Goal: Transaction & Acquisition: Purchase product/service

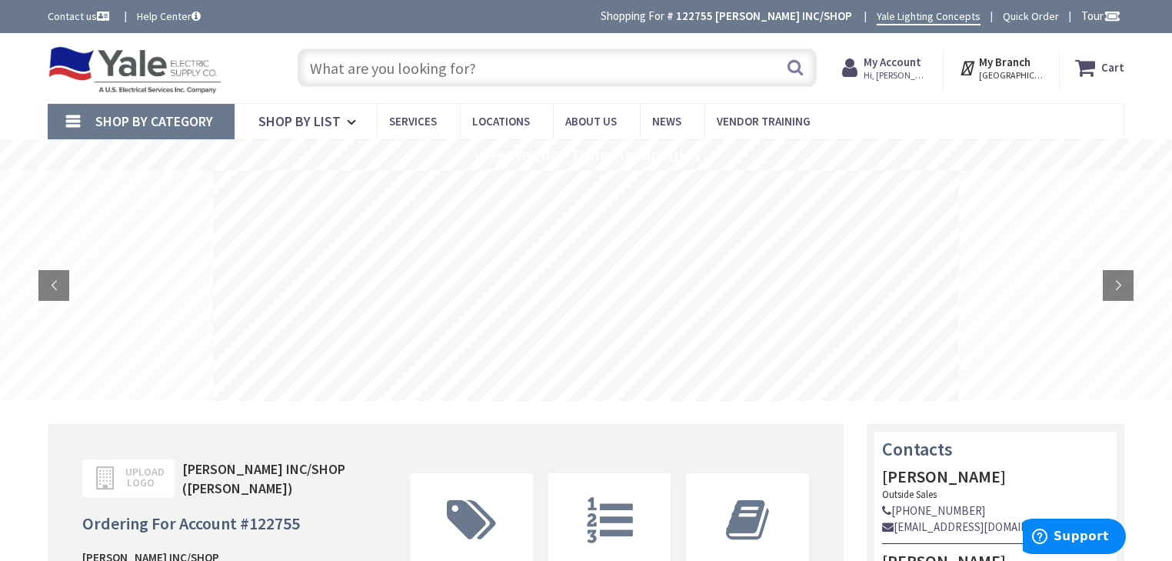
click at [531, 68] on input "text" at bounding box center [557, 67] width 519 height 38
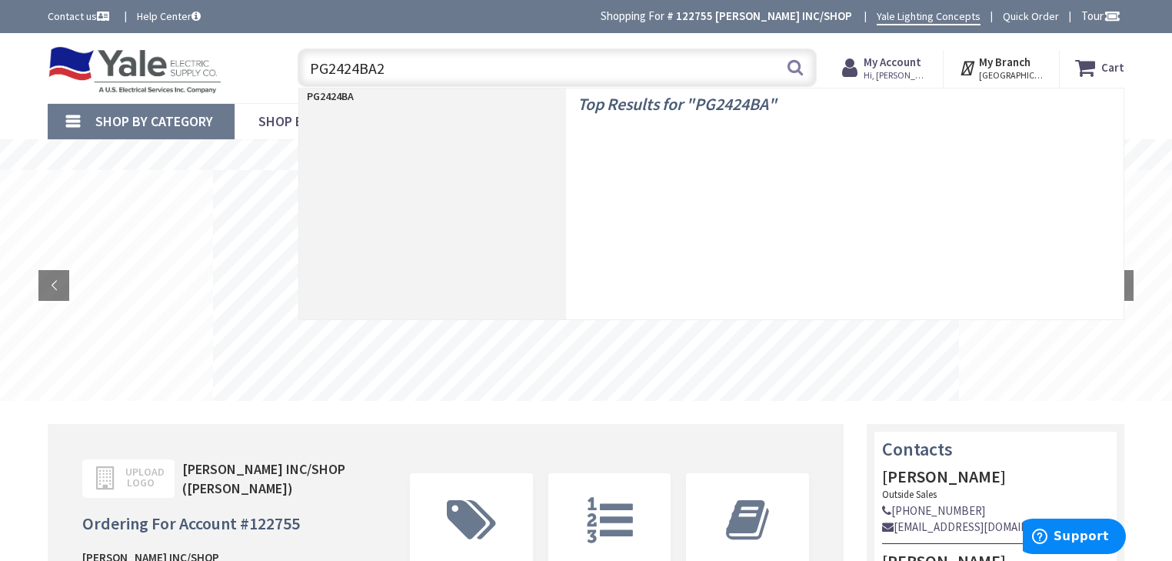
type input "PG2424BA24"
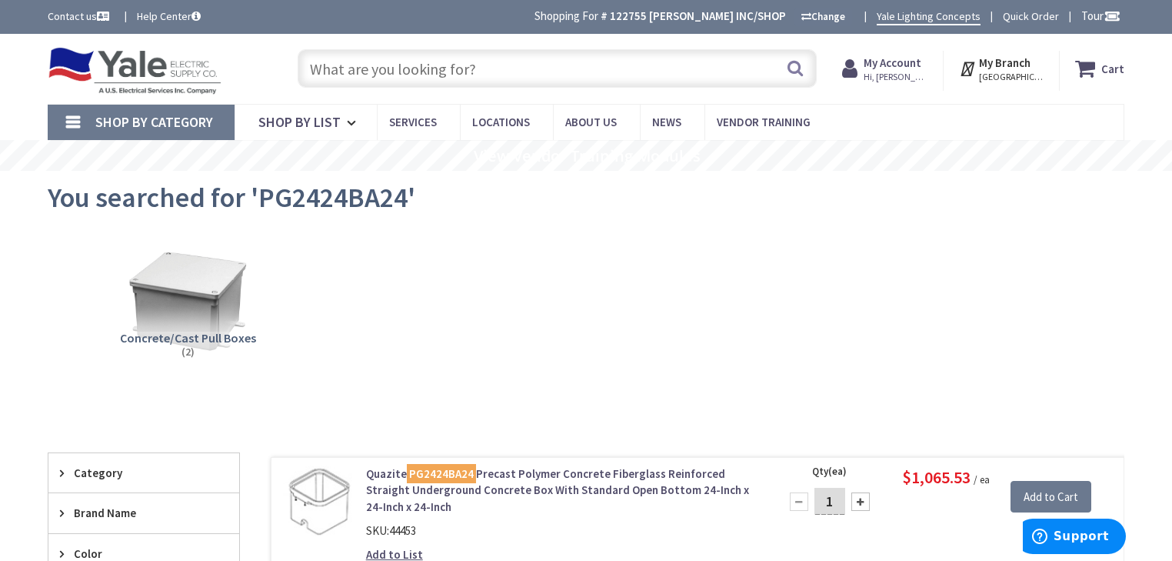
click at [446, 78] on input "text" at bounding box center [557, 68] width 519 height 38
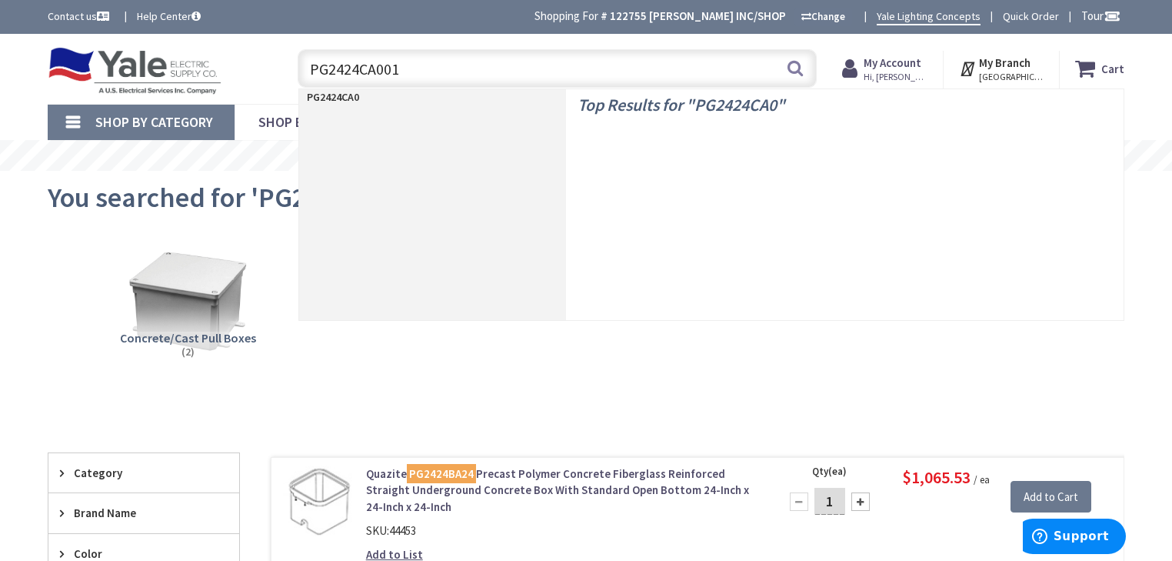
type input "PG2424CA0012"
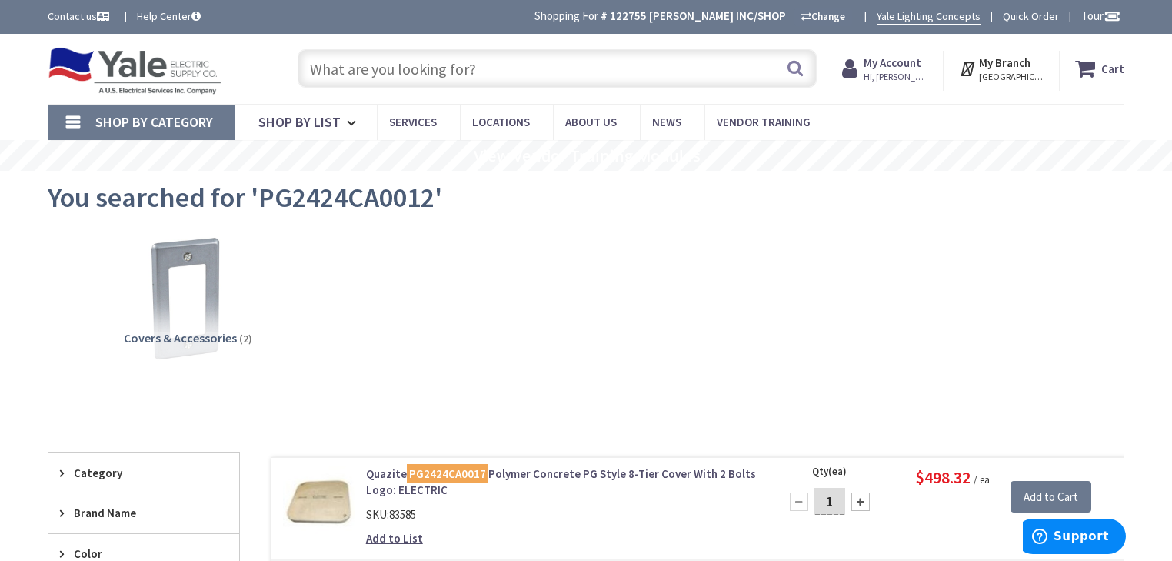
click at [369, 77] on input "text" at bounding box center [557, 68] width 519 height 38
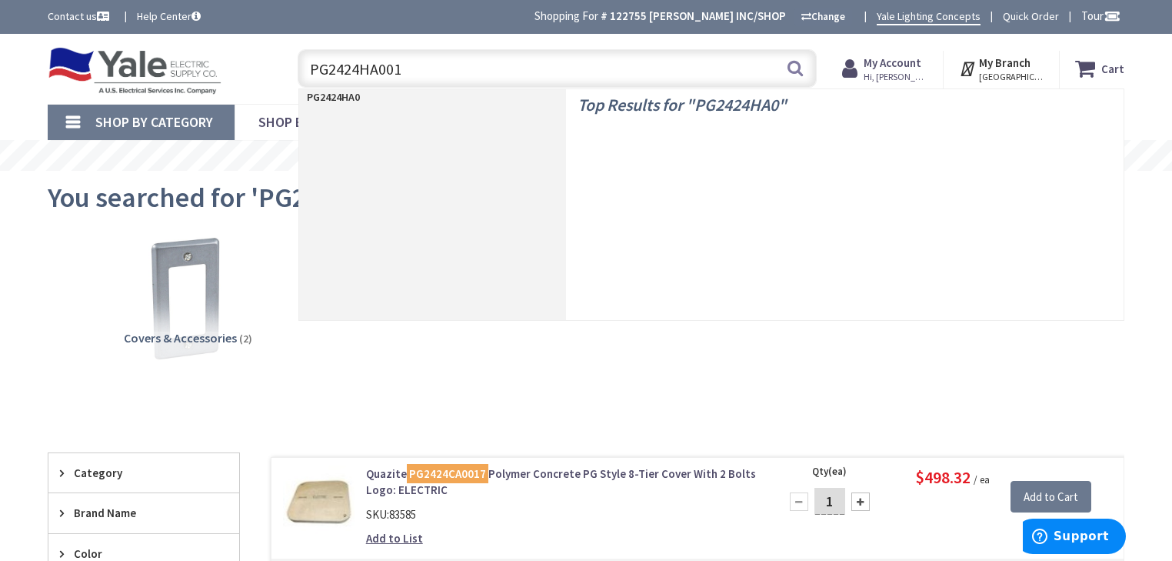
type input "PG2424HA0012"
